Goal: Use online tool/utility: Utilize a website feature to perform a specific function

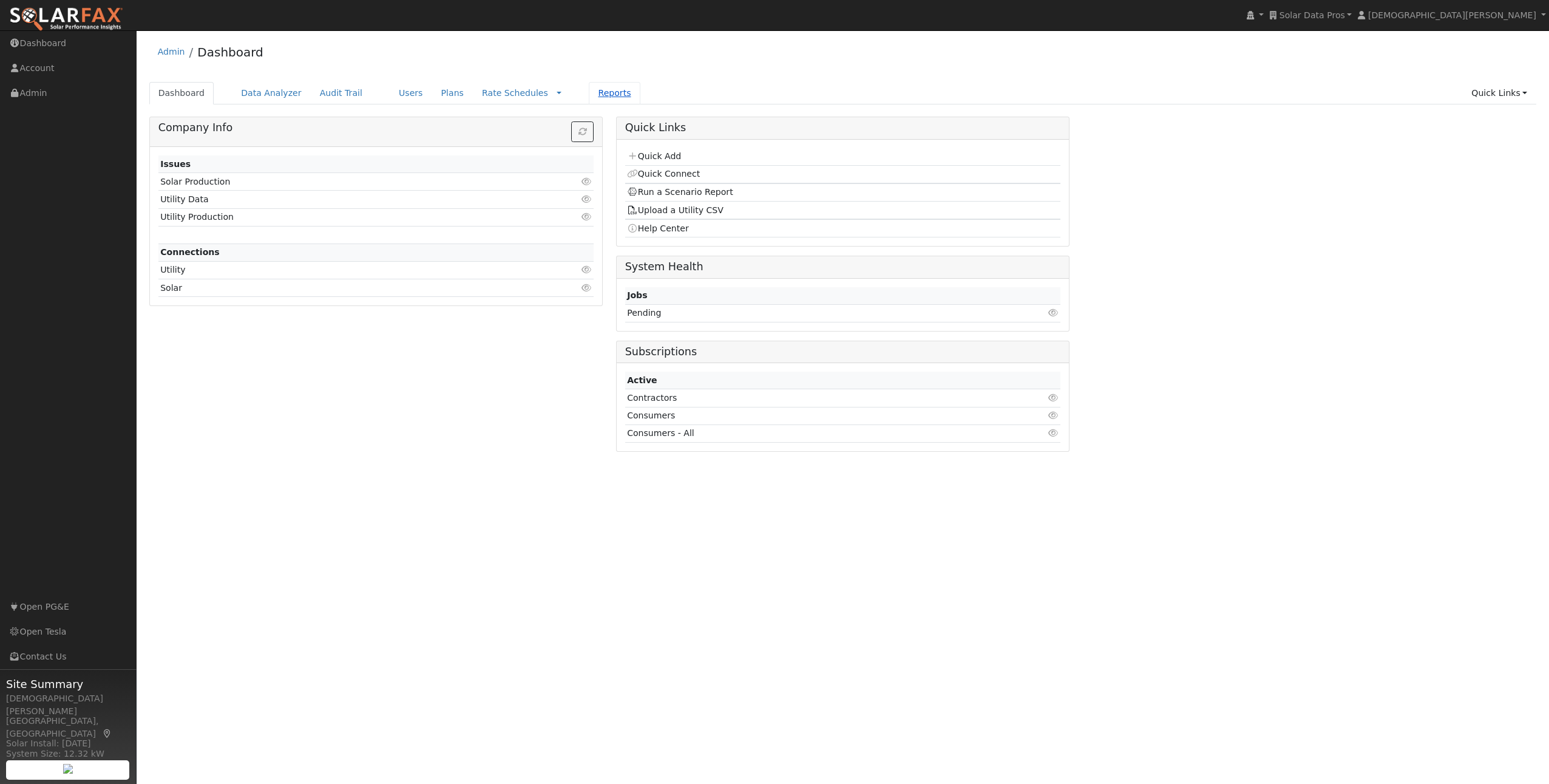
click at [597, 87] on link "Reports" at bounding box center [614, 93] width 51 height 23
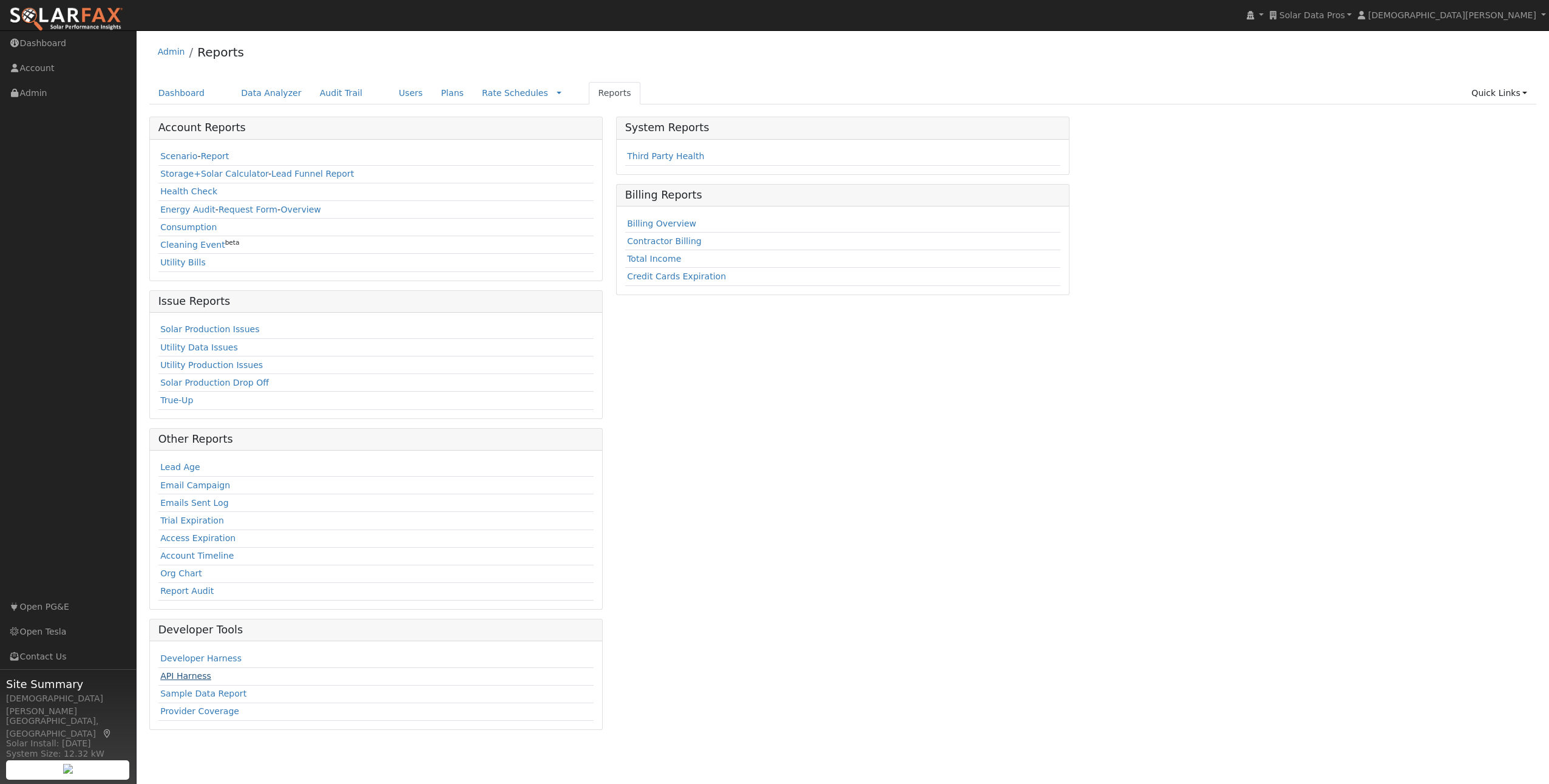
click at [196, 678] on link "API Harness" at bounding box center [186, 676] width 51 height 10
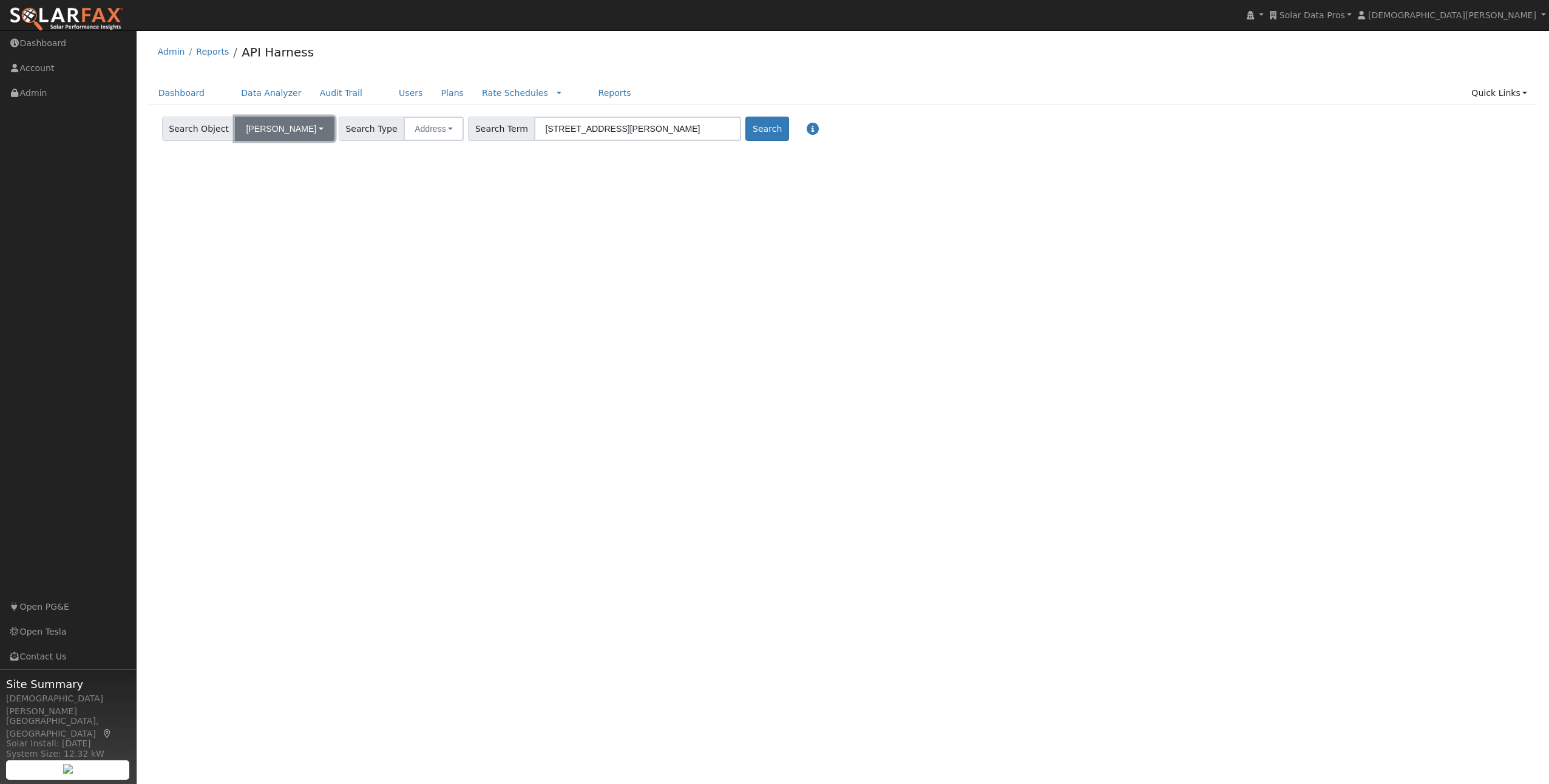
click at [256, 132] on button "Bill Savings" at bounding box center [285, 128] width 99 height 24
click at [269, 211] on link "Load Profile" at bounding box center [294, 207] width 126 height 17
click at [729, 130] on button "Search" at bounding box center [742, 128] width 43 height 24
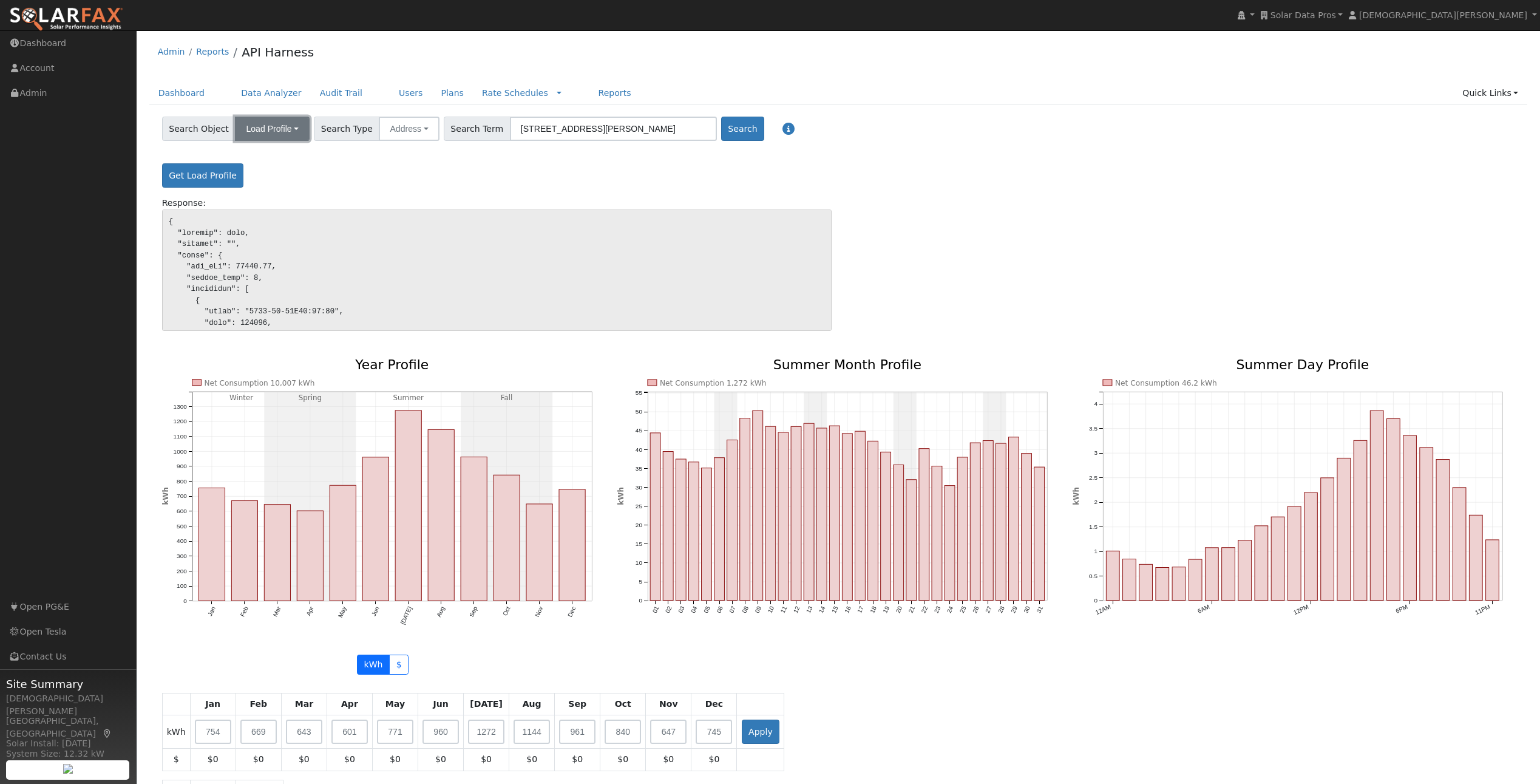
click at [288, 130] on button "Load Profile" at bounding box center [273, 128] width 75 height 24
click at [269, 233] on link "Bill Savings" at bounding box center [294, 241] width 126 height 17
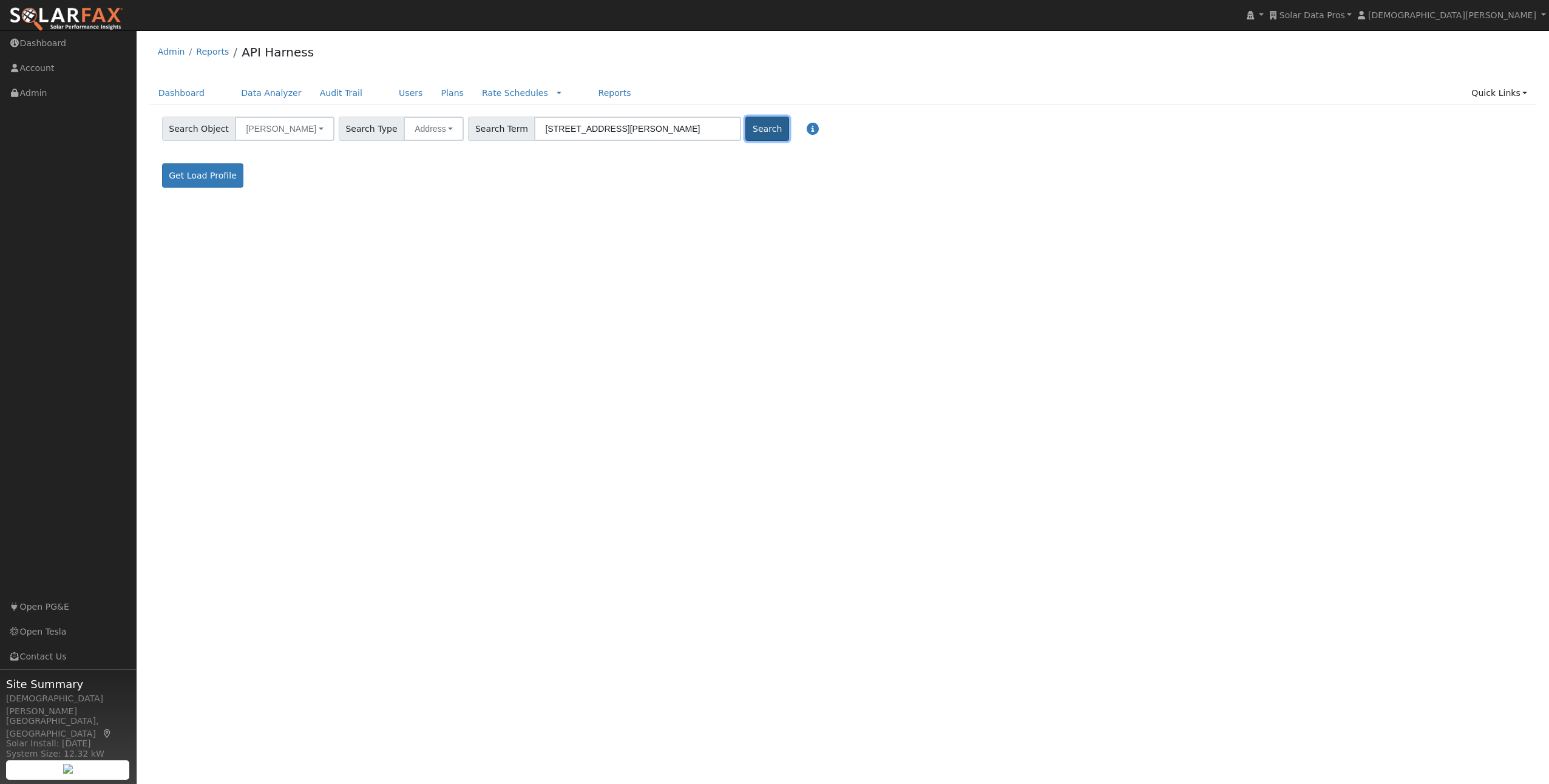
click at [745, 135] on button "Search" at bounding box center [766, 128] width 43 height 24
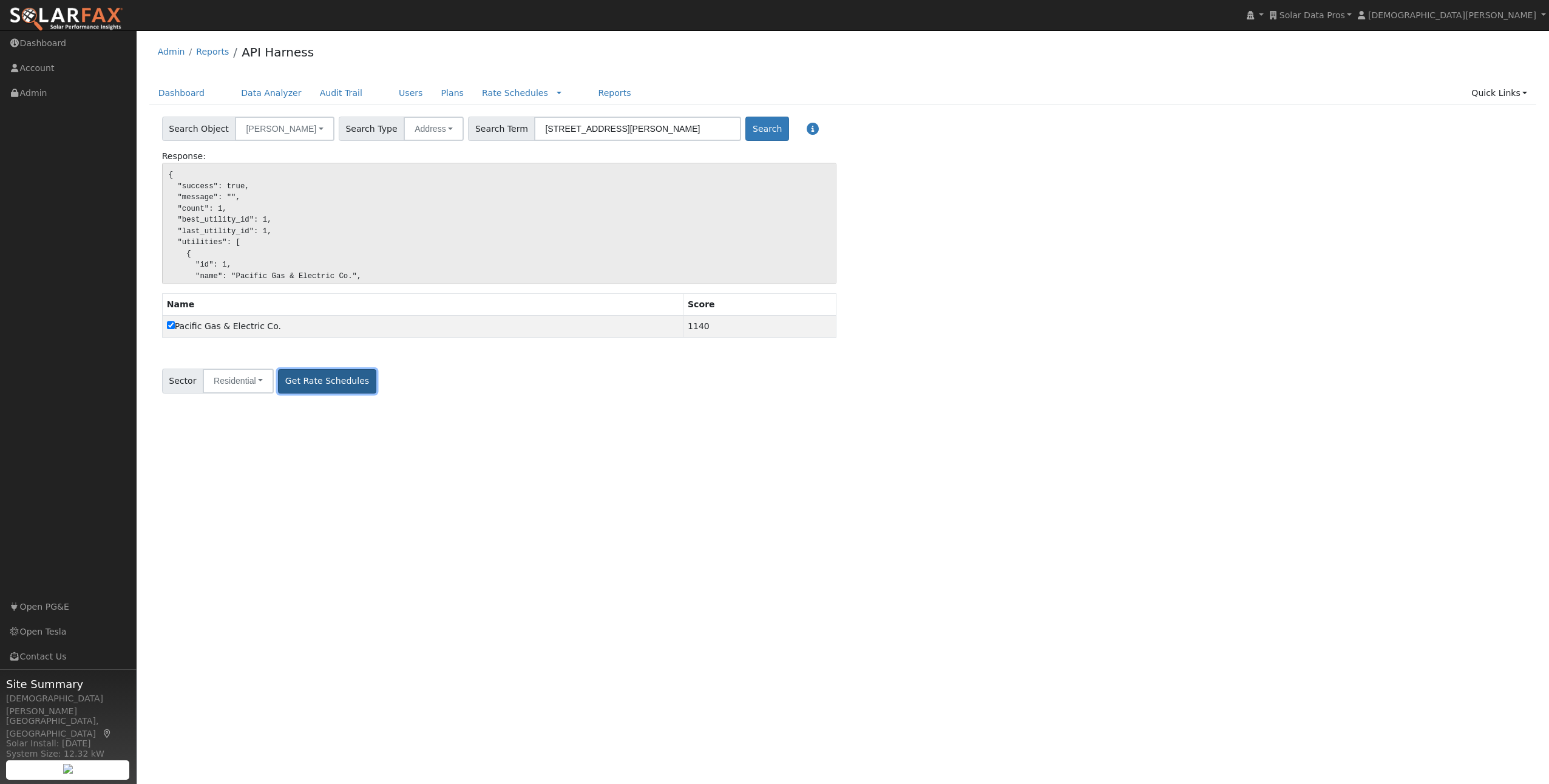
click at [299, 392] on button "Get Rate Schedules" at bounding box center [327, 381] width 98 height 24
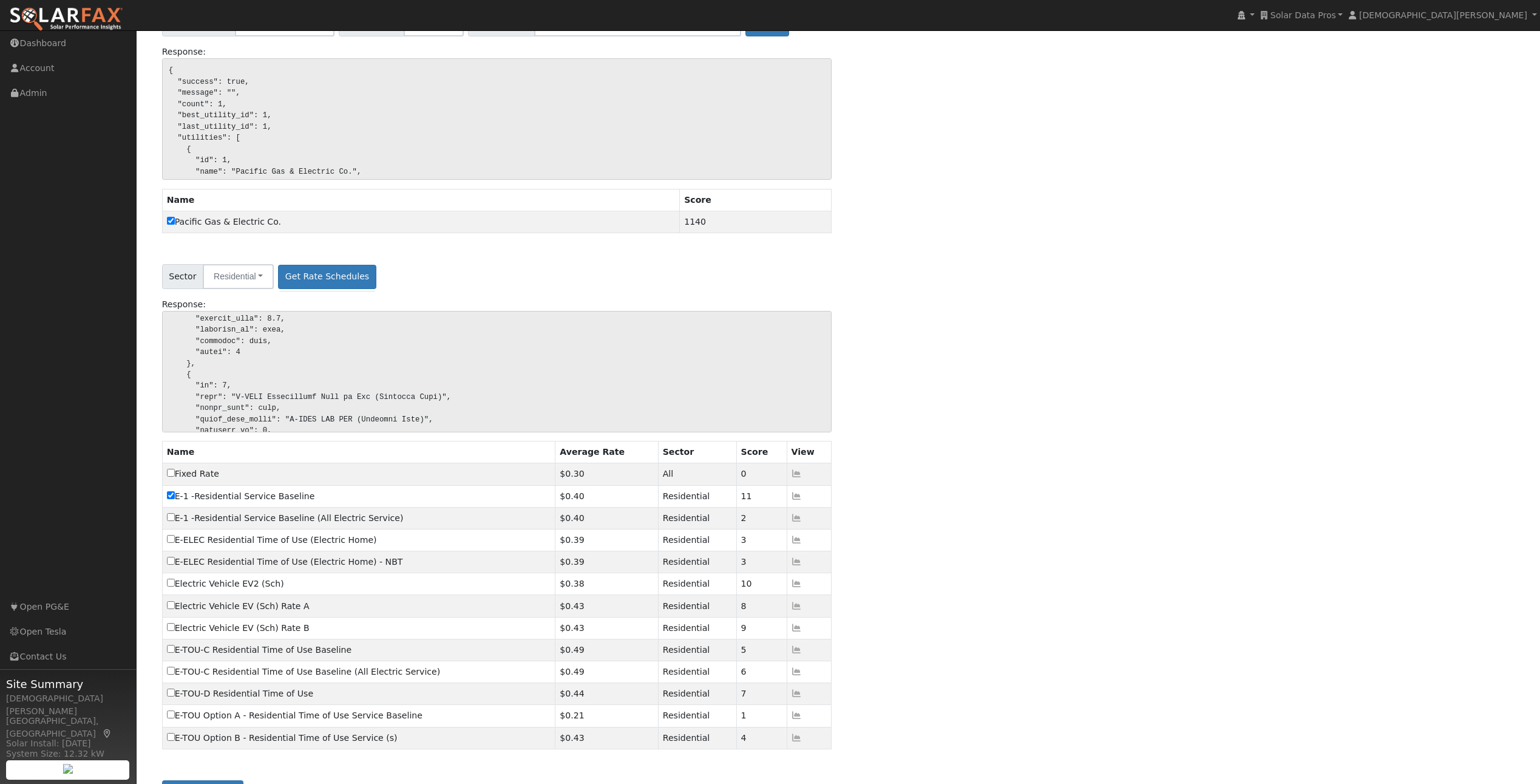
scroll to position [139, 0]
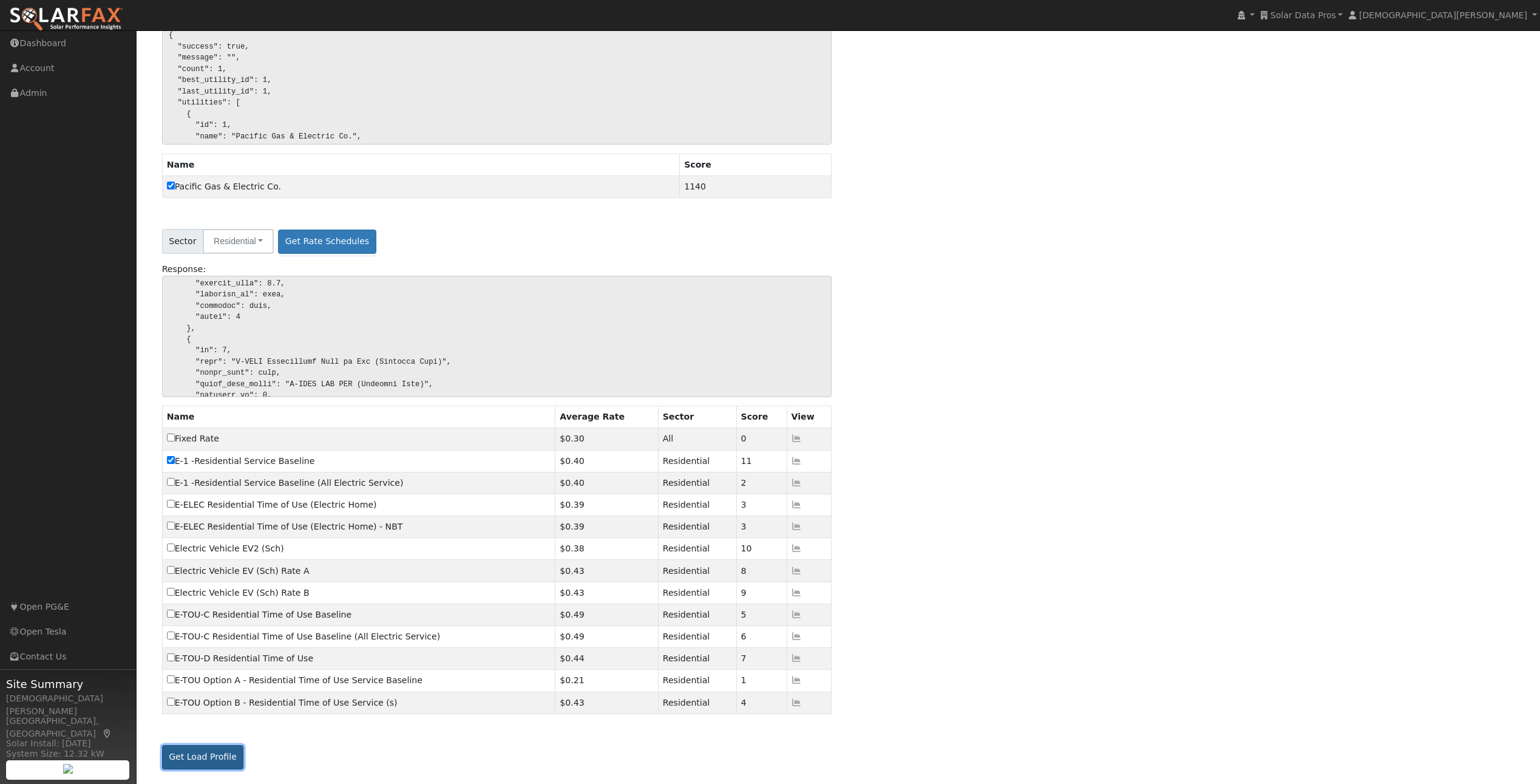
click at [179, 759] on button "Get Load Profile" at bounding box center [203, 757] width 82 height 24
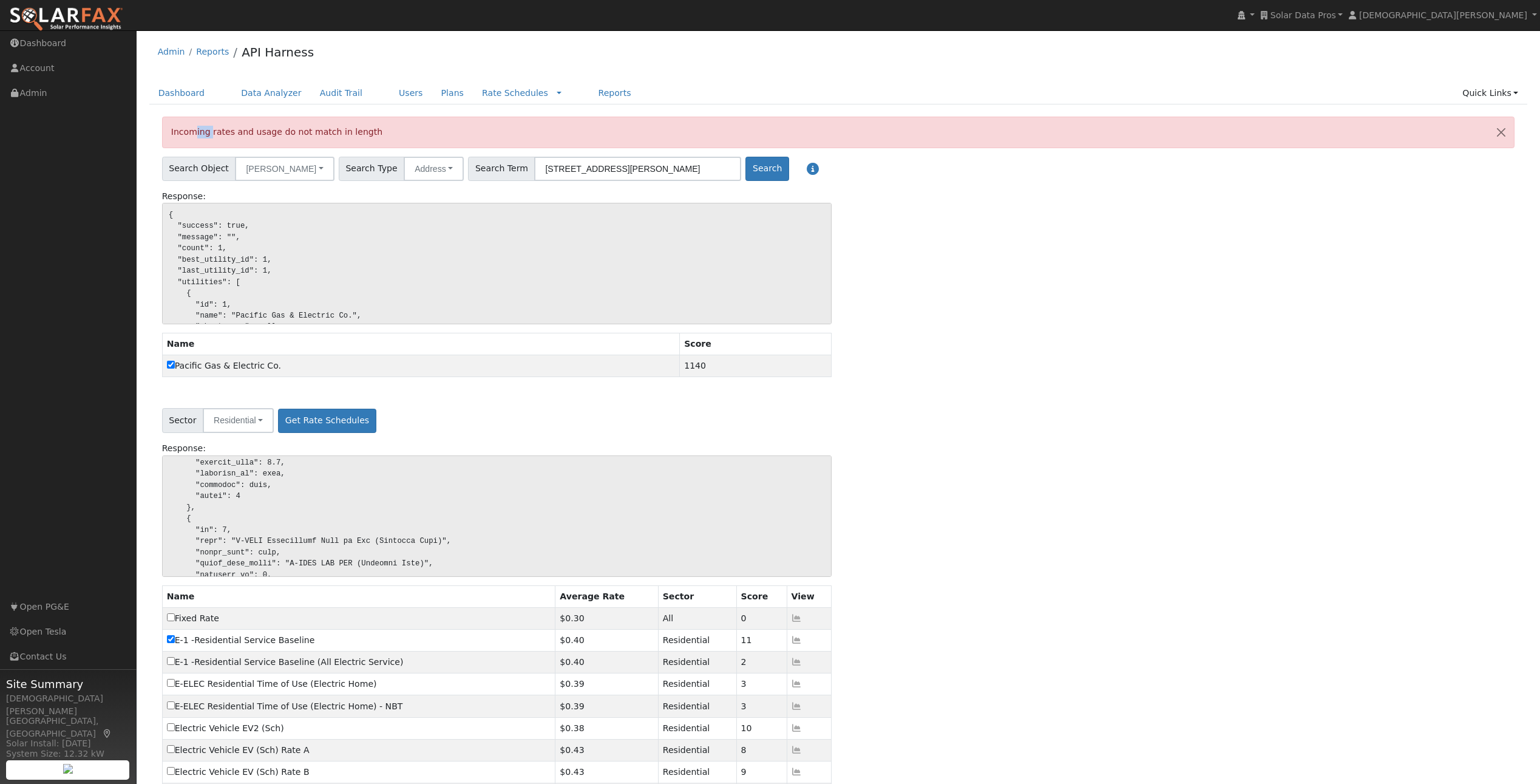
drag, startPoint x: 190, startPoint y: 135, endPoint x: 209, endPoint y: 134, distance: 19.0
click at [209, 134] on div "Incoming rates and usage do not match in length" at bounding box center [838, 132] width 1353 height 31
drag, startPoint x: 168, startPoint y: 132, endPoint x: 367, endPoint y: 136, distance: 199.0
click at [367, 136] on div "Incoming rates and usage do not match in length" at bounding box center [838, 132] width 1353 height 31
copy div "Incoming rates and usage do not match in length"
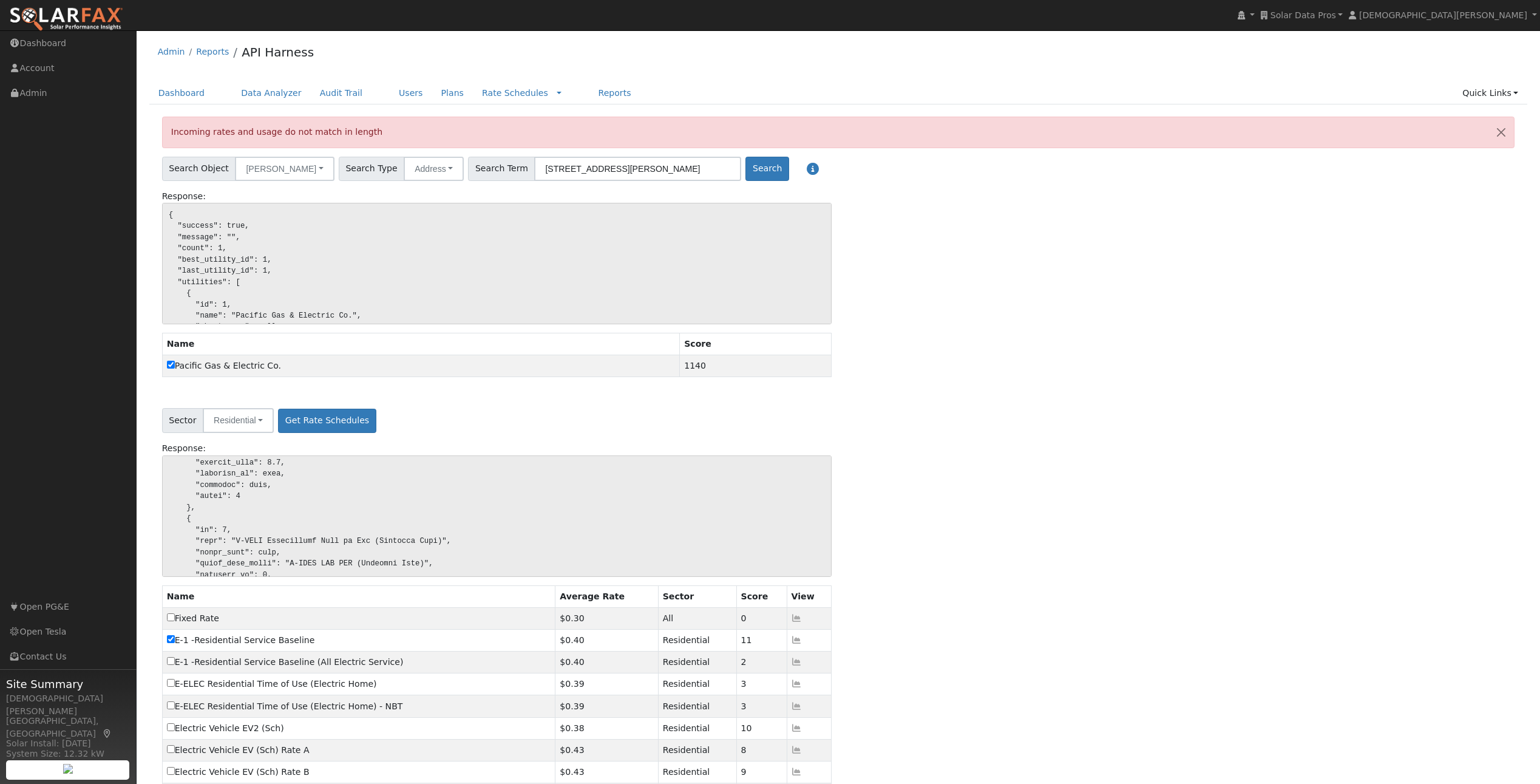
click at [979, 438] on div "Sector Residential All Residential Commercial Industrial Lighting Get Rate Sche…" at bounding box center [838, 652] width 1353 height 498
